Goal: Information Seeking & Learning: Check status

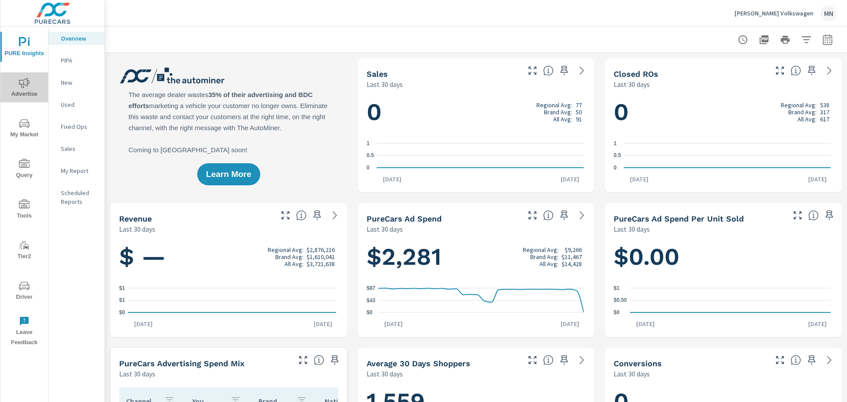
click at [38, 94] on span "Advertise" at bounding box center [24, 89] width 42 height 22
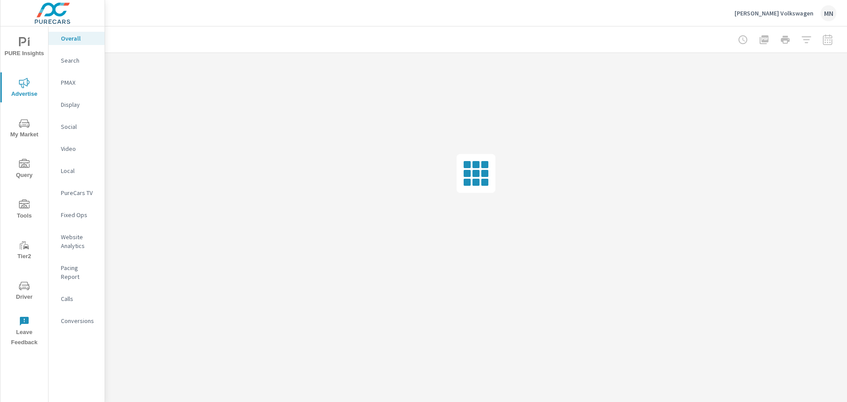
click at [75, 192] on p "PureCars TV" at bounding box center [79, 192] width 37 height 9
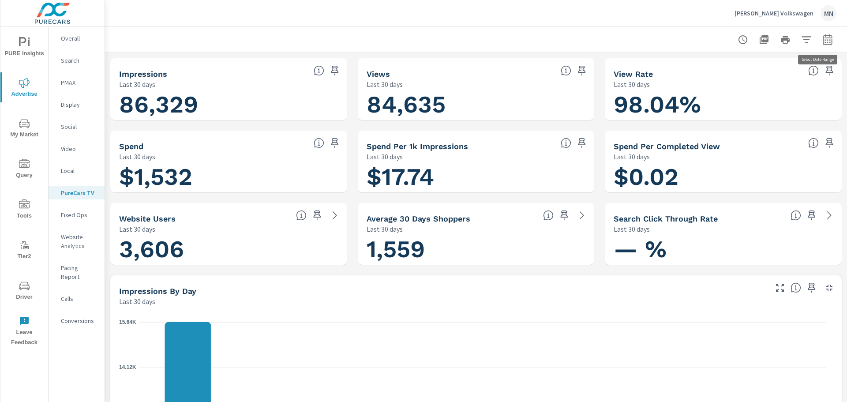
click at [822, 42] on icon "button" at bounding box center [827, 39] width 11 height 11
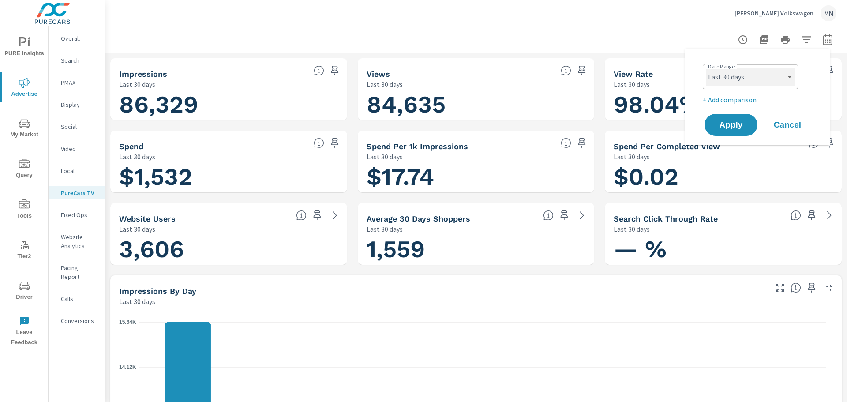
click at [788, 73] on select "Custom Yesterday Last week Last 7 days Last 14 days Last 30 days Last 45 days L…" at bounding box center [750, 77] width 88 height 18
select select "custom"
click at [706, 68] on select "Custom Yesterday Last week Last 7 days Last 14 days Last 30 days Last 45 days L…" at bounding box center [750, 77] width 88 height 18
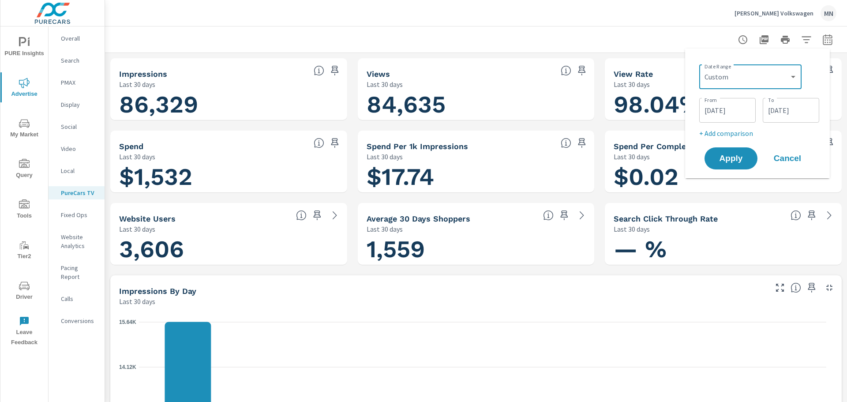
click at [721, 112] on input "09/14/2025" at bounding box center [726, 110] width 49 height 18
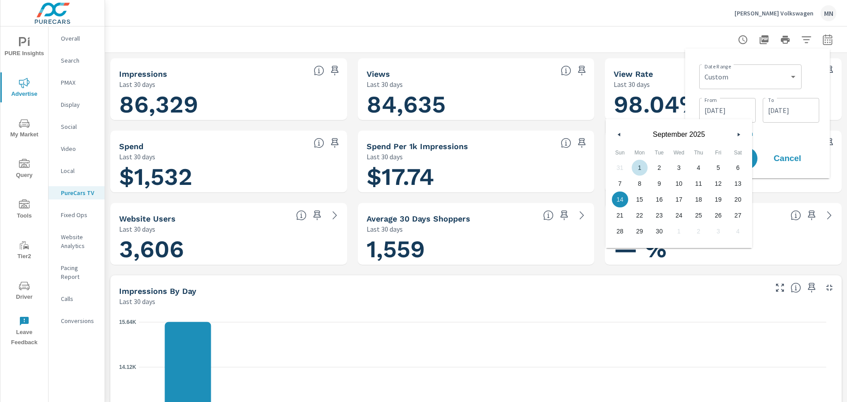
click at [640, 167] on span "1" at bounding box center [640, 167] width 20 height 11
type input "09/01/2025"
click at [692, 68] on div "Date Range Custom Yesterday Last week Last 7 days Last 14 days Last 30 days Las…" at bounding box center [757, 114] width 131 height 116
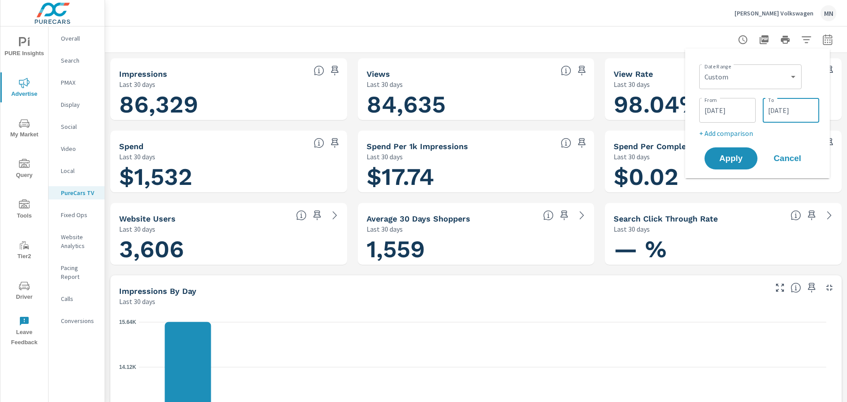
click at [782, 116] on input "10/13/2025" at bounding box center [790, 110] width 49 height 18
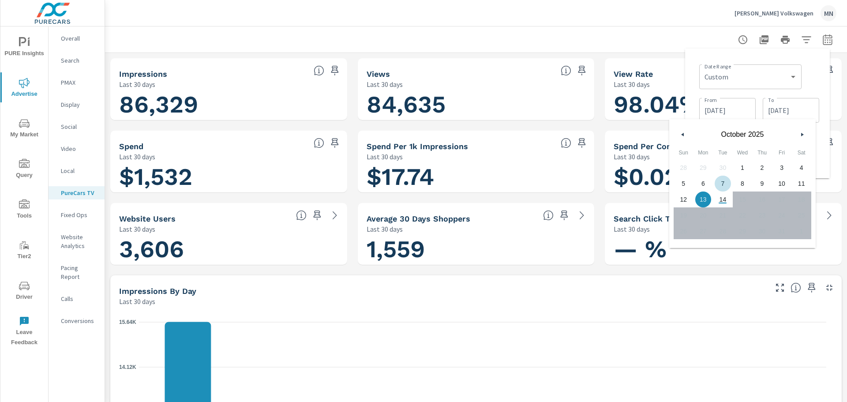
click at [678, 134] on button "button" at bounding box center [682, 134] width 11 height 11
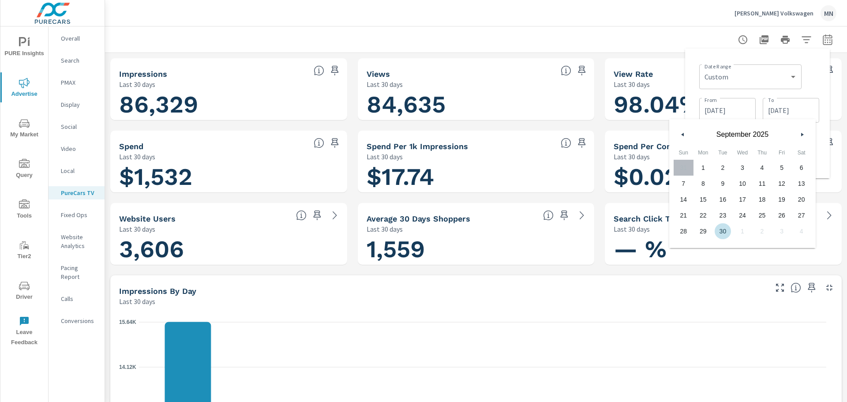
click at [720, 229] on span "30" at bounding box center [723, 230] width 20 height 11
type input "09/30/2025"
click at [695, 64] on div "Date Range Custom Yesterday Last week Last 7 days Last 14 days Last 30 days Las…" at bounding box center [757, 114] width 131 height 116
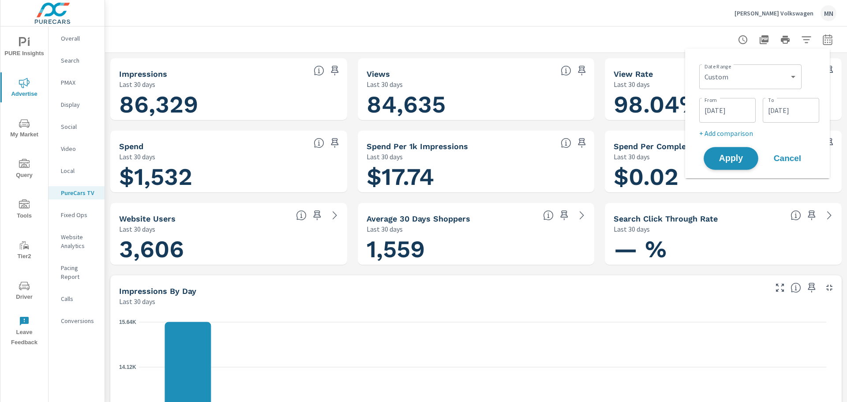
click at [732, 162] on span "Apply" at bounding box center [731, 158] width 36 height 8
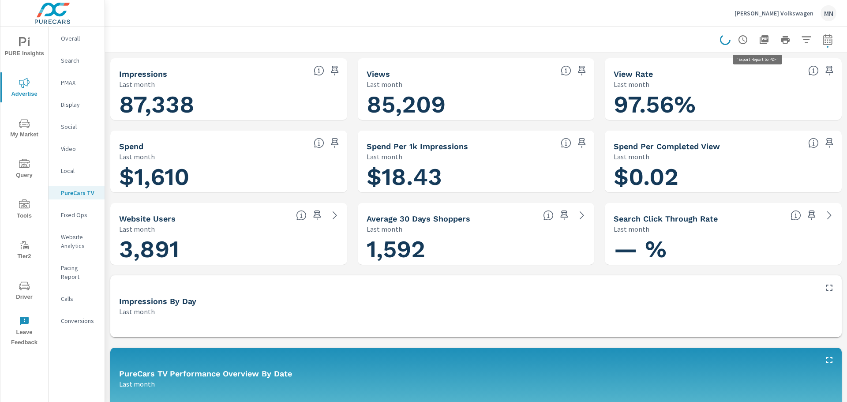
click at [759, 36] on icon "button" at bounding box center [763, 39] width 9 height 9
click at [74, 104] on p "Display" at bounding box center [79, 104] width 37 height 9
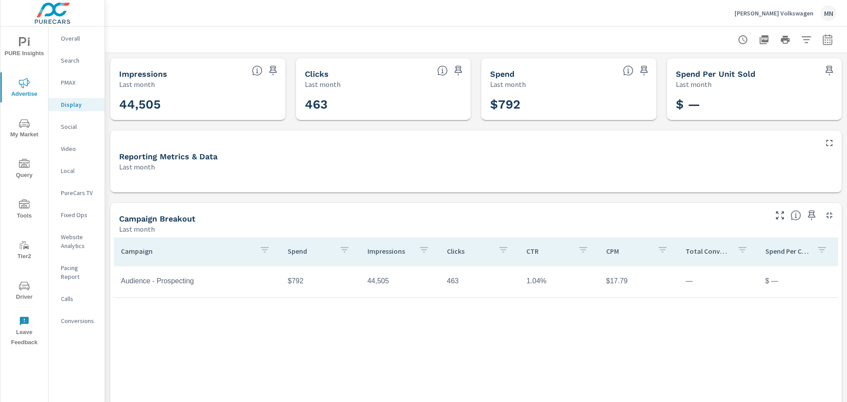
click at [62, 144] on div "Video" at bounding box center [77, 148] width 56 height 13
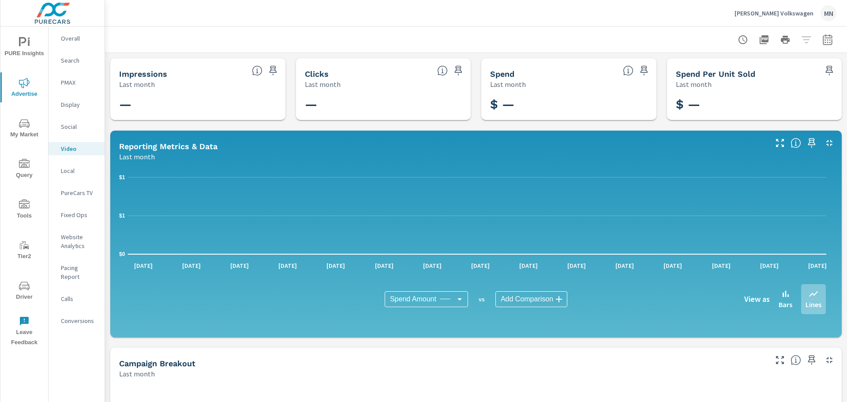
click at [71, 60] on p "Search" at bounding box center [79, 60] width 37 height 9
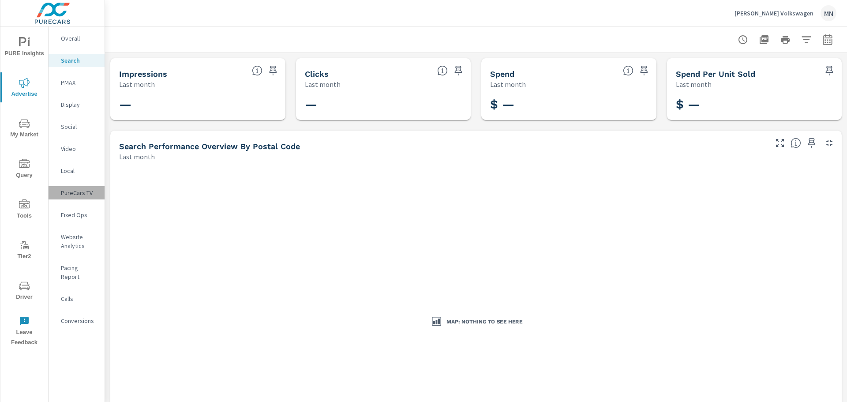
click at [76, 194] on p "PureCars TV" at bounding box center [79, 192] width 37 height 9
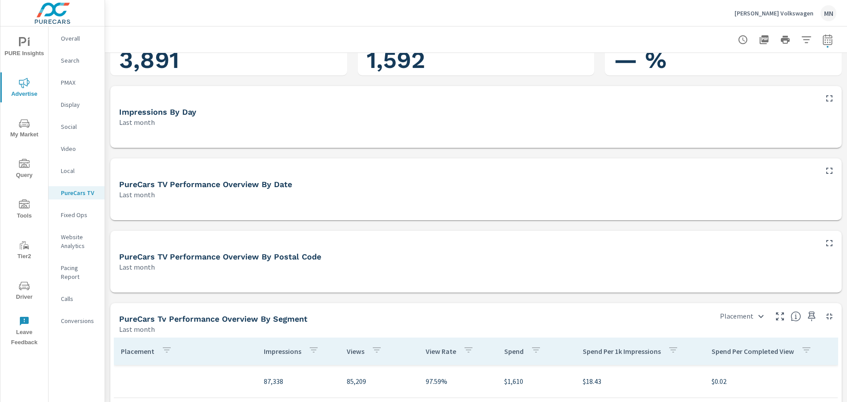
scroll to position [265, 0]
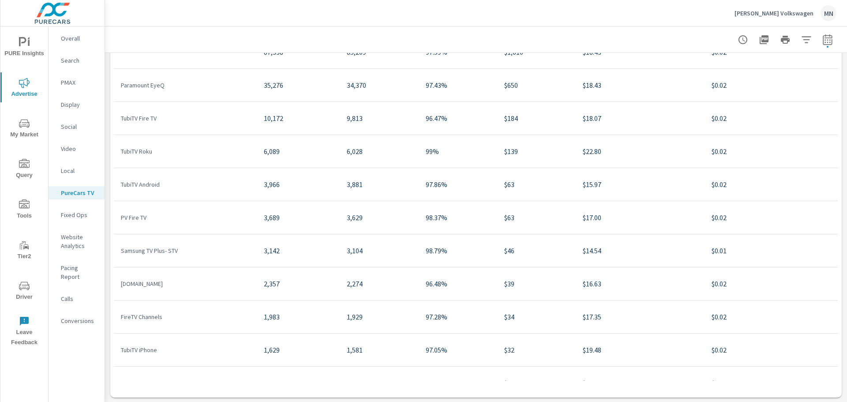
scroll to position [519, 0]
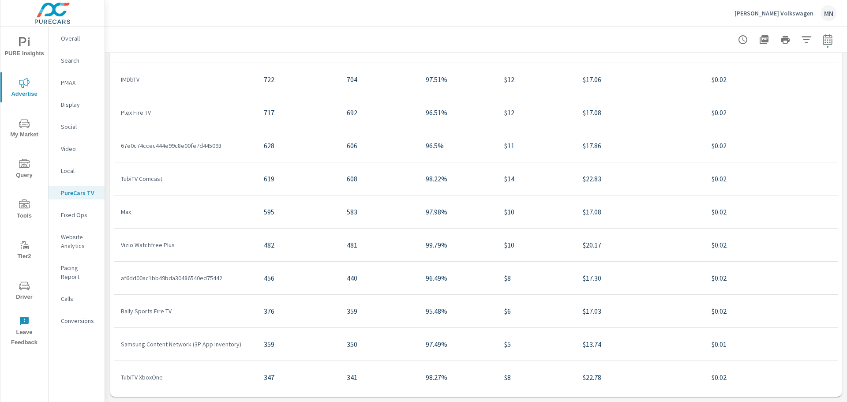
scroll to position [661, 0]
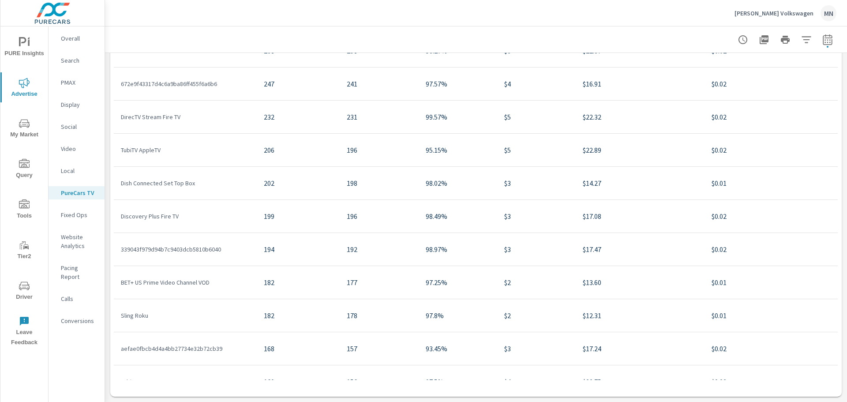
scroll to position [1191, 0]
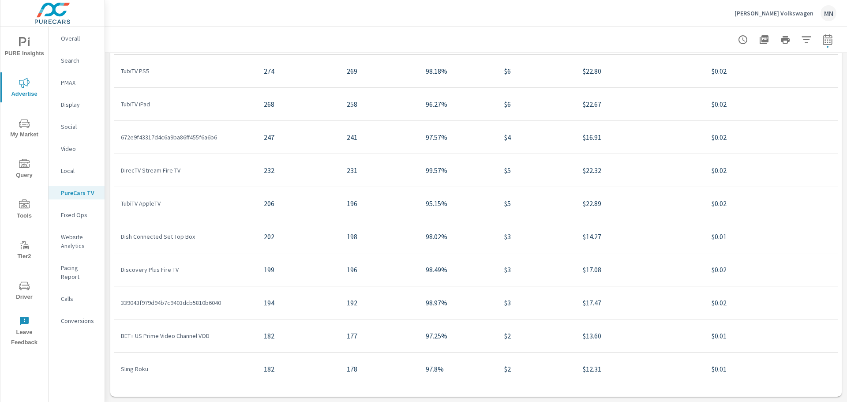
scroll to position [1034, 0]
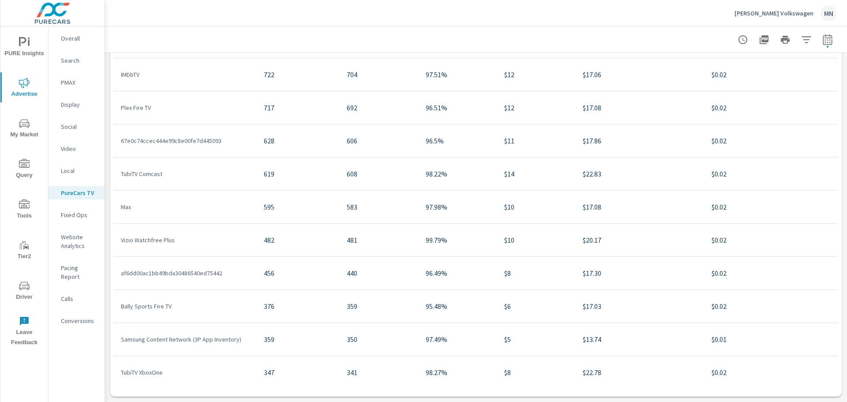
scroll to position [549, 0]
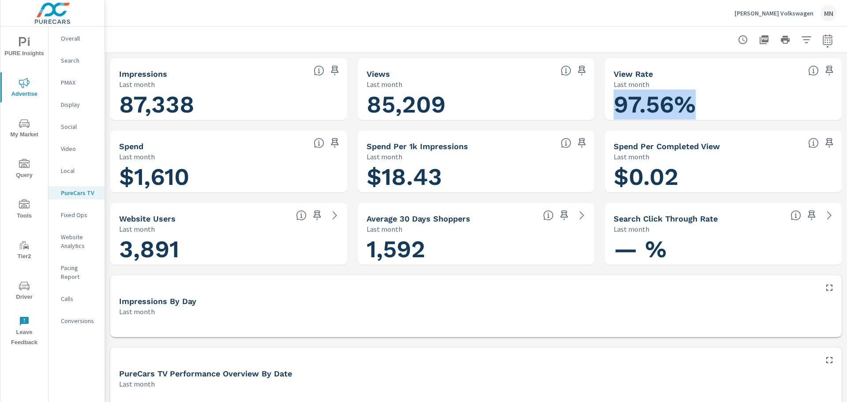
drag, startPoint x: 695, startPoint y: 98, endPoint x: 604, endPoint y: 107, distance: 92.1
click at [608, 107] on div "97.56%" at bounding box center [723, 105] width 230 height 24
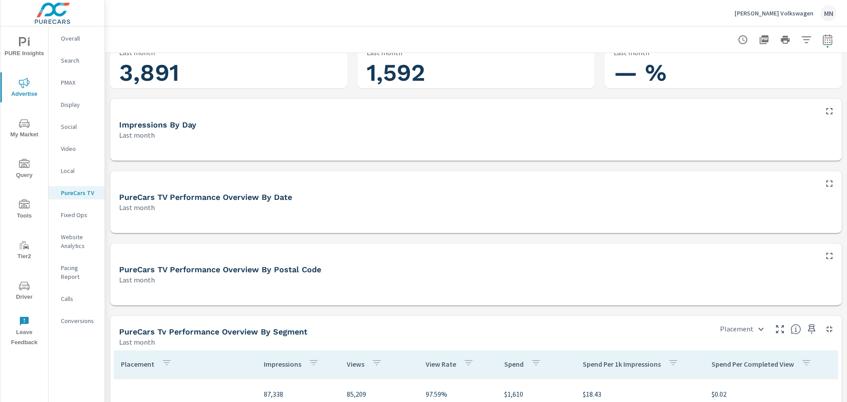
scroll to position [397, 0]
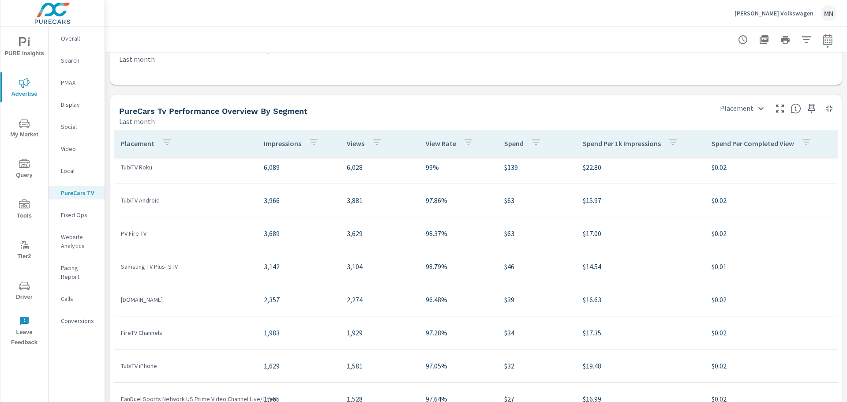
scroll to position [132, 0]
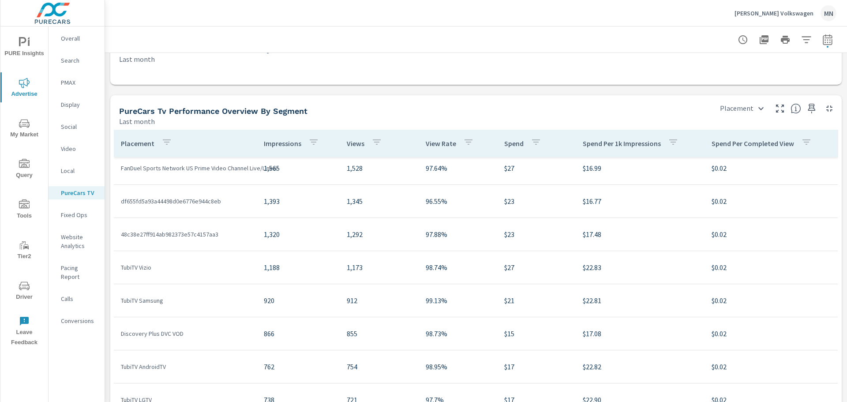
scroll to position [397, 0]
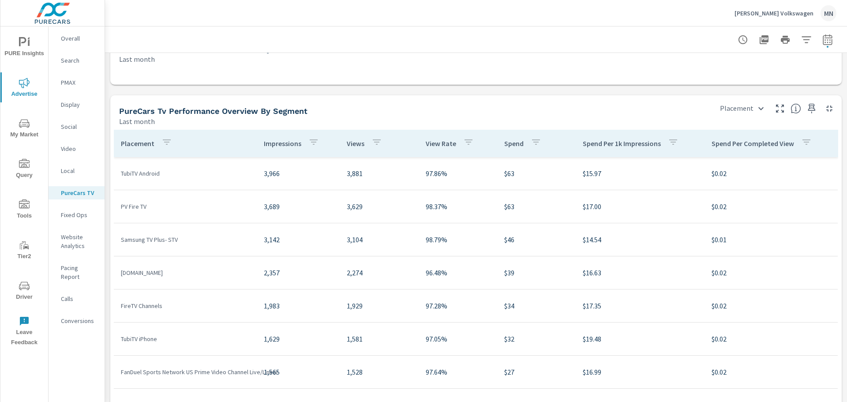
scroll to position [220, 0]
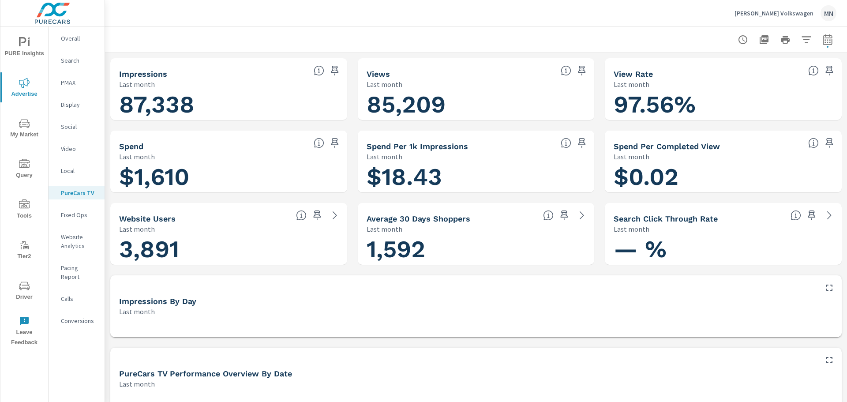
click at [74, 41] on p "Overall" at bounding box center [79, 38] width 37 height 9
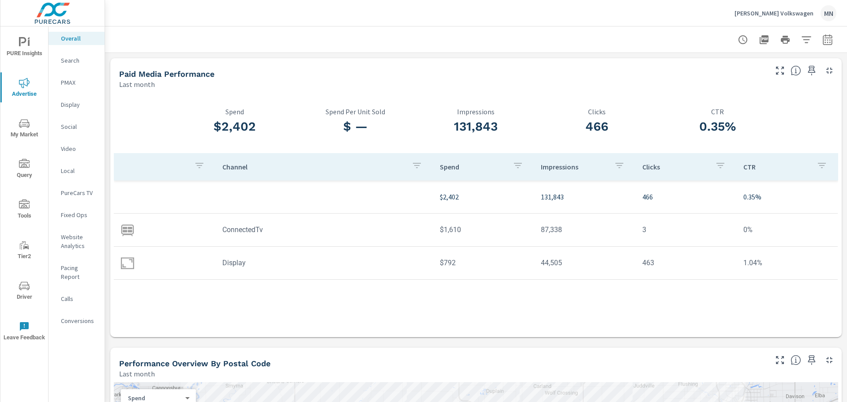
click at [68, 148] on p "Video" at bounding box center [79, 148] width 37 height 9
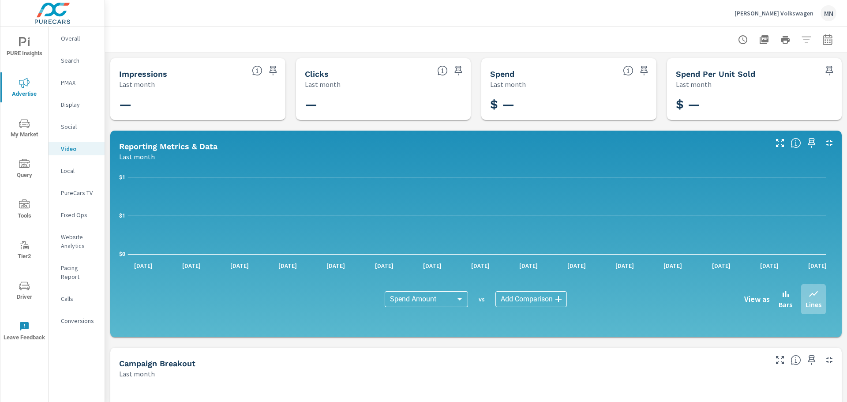
click at [72, 103] on p "Display" at bounding box center [79, 104] width 37 height 9
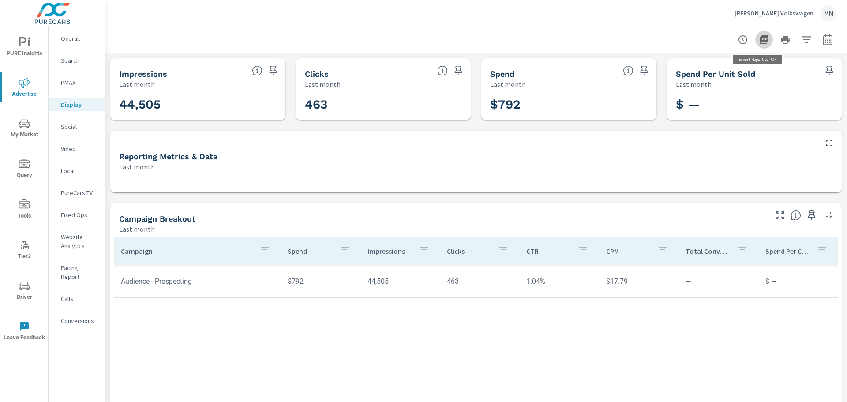
click at [760, 39] on icon "button" at bounding box center [763, 39] width 9 height 9
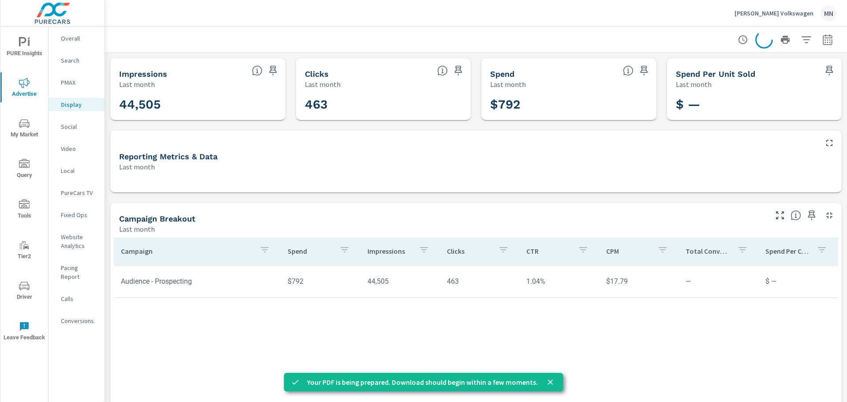
click at [77, 41] on p "Overall" at bounding box center [79, 38] width 37 height 9
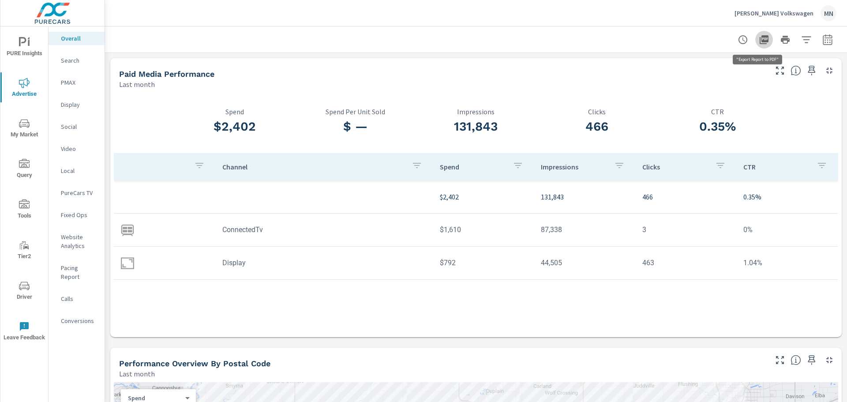
click at [759, 41] on icon "button" at bounding box center [763, 39] width 9 height 9
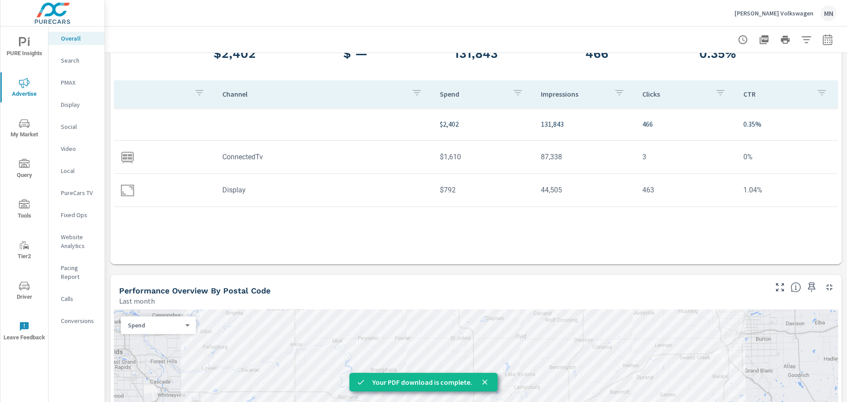
scroll to position [132, 0]
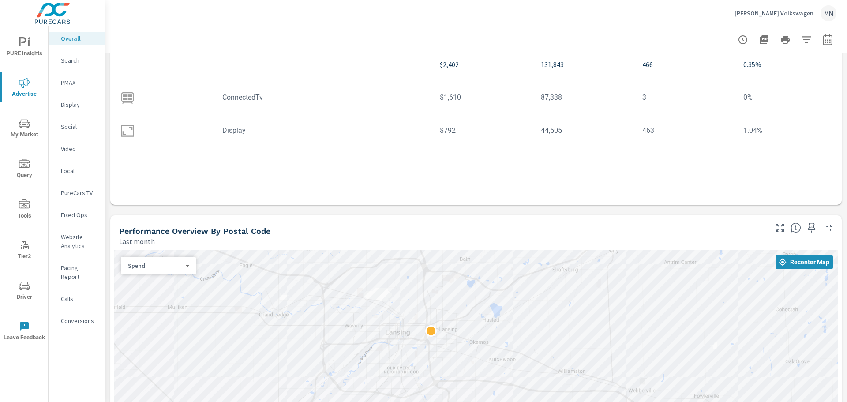
click at [446, 196] on div "Channel Spend Impressions Clicks CTR $2,402 131,843 466 0.35% ConnectedTv $1,61…" at bounding box center [476, 111] width 724 height 181
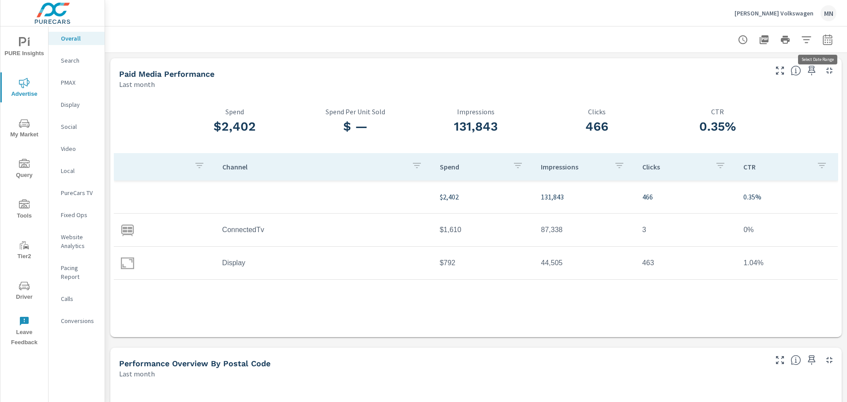
click at [822, 36] on icon "button" at bounding box center [826, 39] width 9 height 11
select select "Last month"
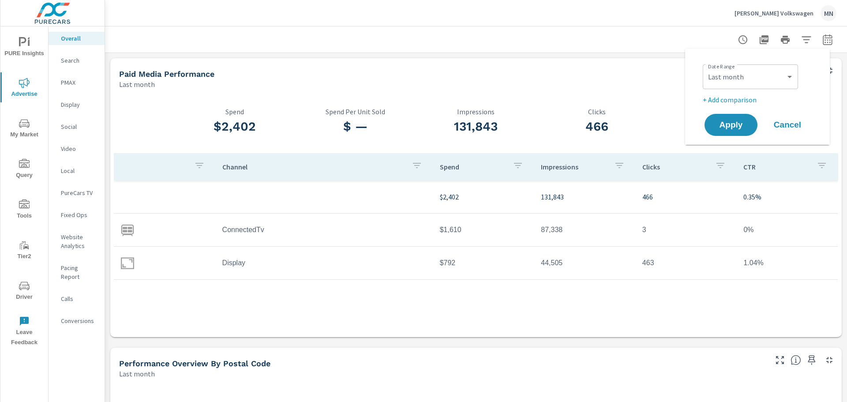
click at [785, 15] on p "Williams Volkswagen" at bounding box center [773, 13] width 79 height 8
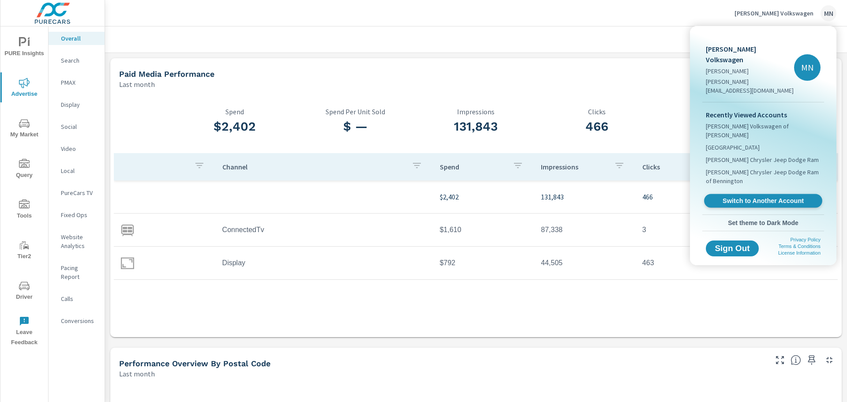
click at [730, 197] on span "Switch to Another Account" at bounding box center [763, 201] width 108 height 8
